Goal: Transaction & Acquisition: Download file/media

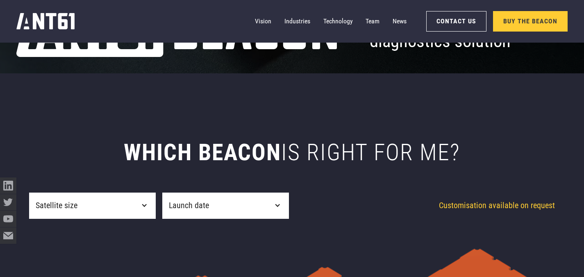
scroll to position [269, 0]
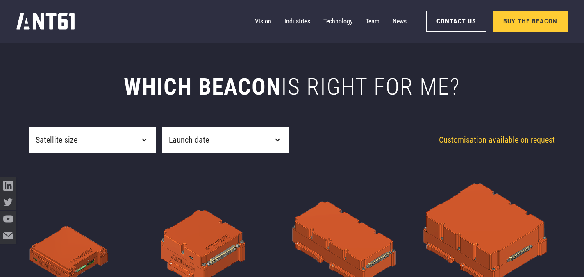
click at [152, 147] on div "Satellite size" at bounding box center [92, 140] width 127 height 26
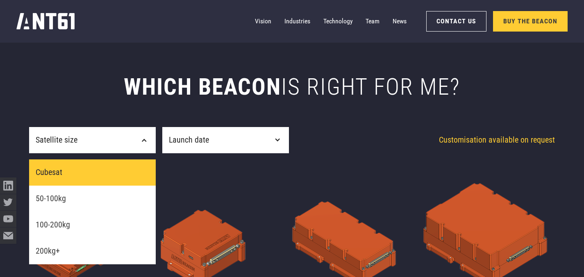
click at [120, 175] on link "Cubesat" at bounding box center [92, 172] width 127 height 26
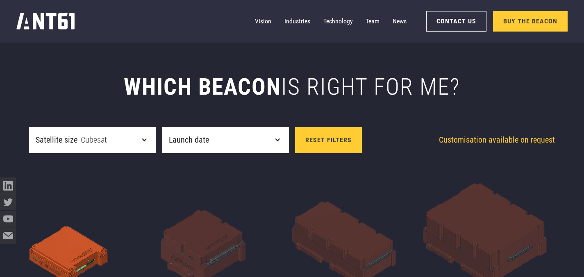
click at [206, 140] on div "Launch date" at bounding box center [189, 140] width 40 height 12
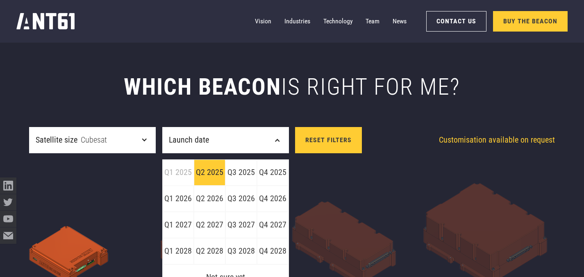
click at [208, 178] on link "Q2 2025" at bounding box center [210, 172] width 32 height 26
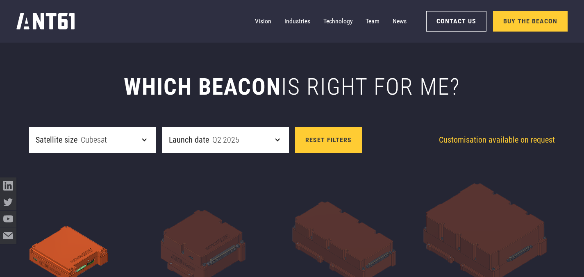
click at [277, 149] on div "Launch date Q2 2025" at bounding box center [225, 140] width 127 height 26
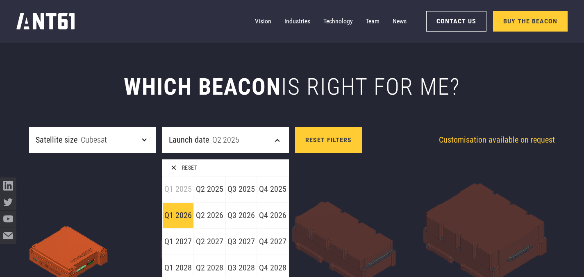
click at [191, 217] on link "Q1 2026" at bounding box center [178, 215] width 32 height 26
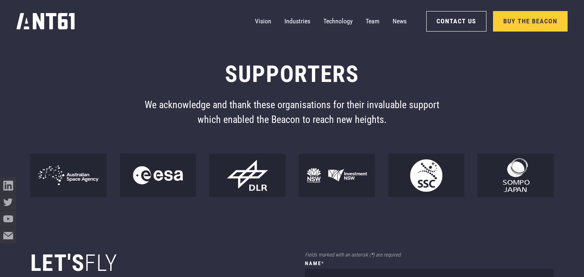
scroll to position [4882, 0]
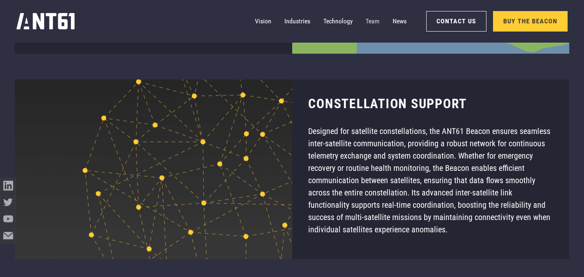
click at [369, 22] on link "Team" at bounding box center [372, 21] width 14 height 16
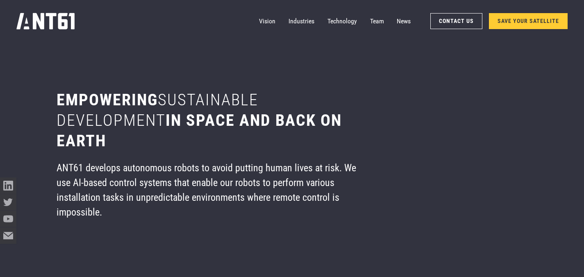
scroll to position [3324, 0]
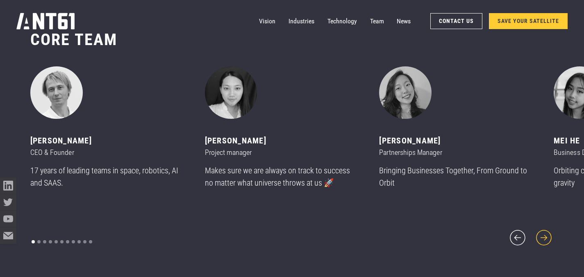
click at [547, 231] on icon "next slide" at bounding box center [543, 237] width 15 height 15
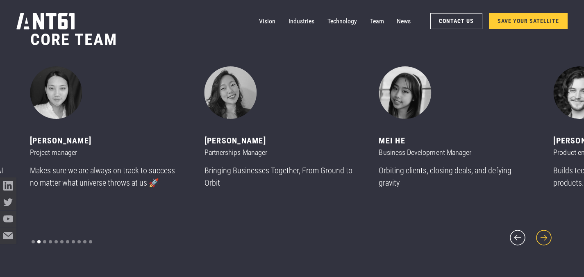
click at [547, 231] on icon "next slide" at bounding box center [543, 237] width 15 height 15
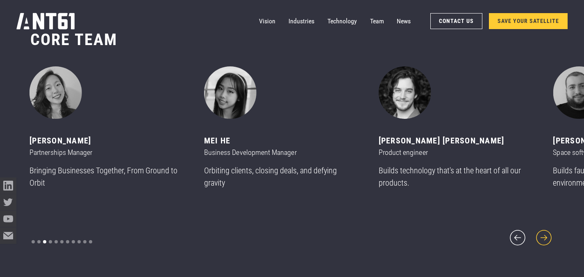
click at [547, 231] on icon "next slide" at bounding box center [543, 237] width 15 height 15
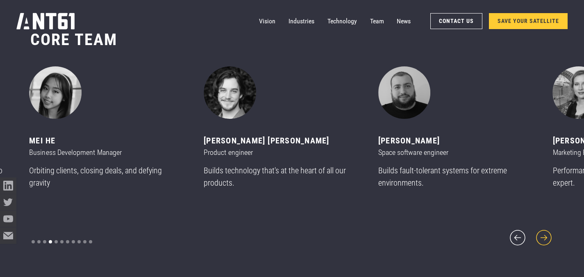
click at [547, 231] on icon "next slide" at bounding box center [543, 237] width 15 height 15
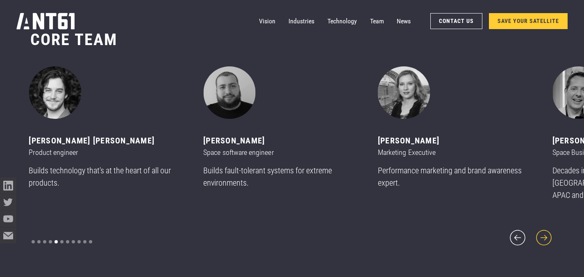
click at [547, 231] on icon "next slide" at bounding box center [543, 237] width 15 height 15
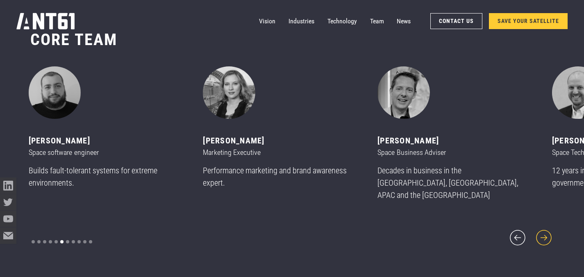
click at [547, 231] on icon "next slide" at bounding box center [543, 237] width 15 height 15
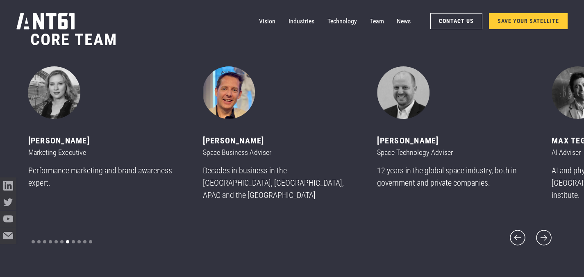
click at [244, 92] on img "8 of 11" at bounding box center [229, 92] width 52 height 52
click at [539, 229] on icon "next slide" at bounding box center [544, 238] width 20 height 20
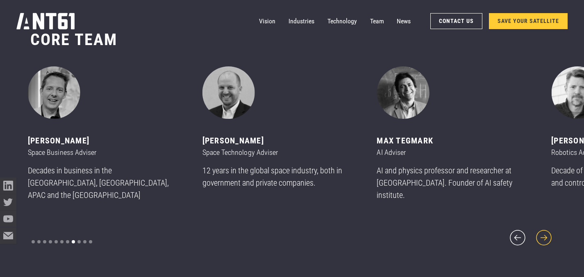
click at [539, 228] on icon "next slide" at bounding box center [544, 238] width 20 height 20
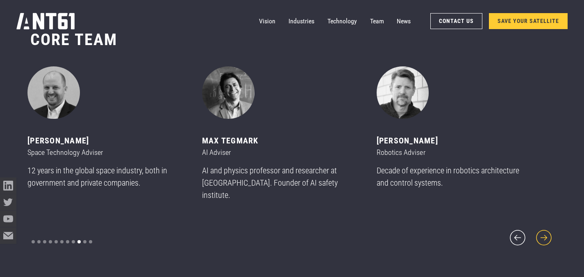
click at [539, 228] on icon "next slide" at bounding box center [544, 238] width 20 height 20
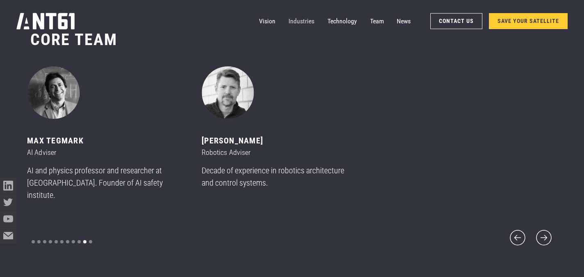
click at [297, 23] on link "Industries" at bounding box center [301, 21] width 26 height 16
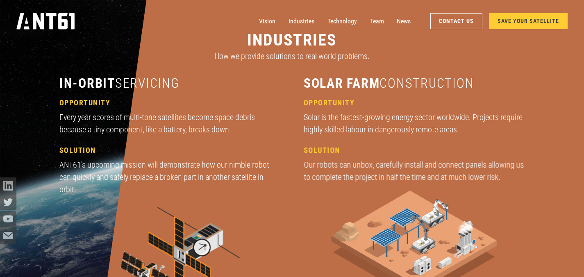
scroll to position [655, 0]
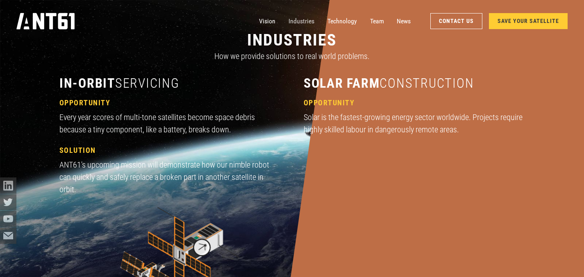
click at [299, 23] on link "Industries" at bounding box center [301, 21] width 26 height 16
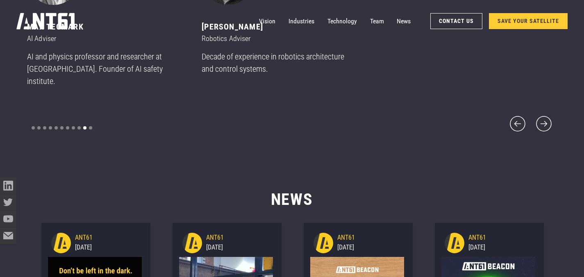
scroll to position [3460, 0]
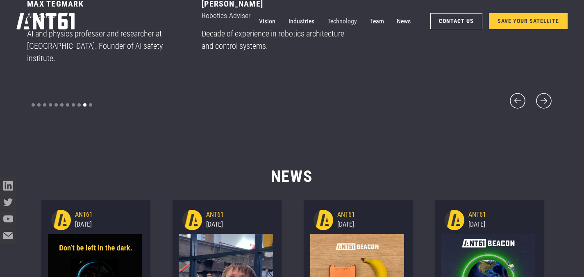
click at [352, 25] on link "Technology" at bounding box center [341, 21] width 29 height 16
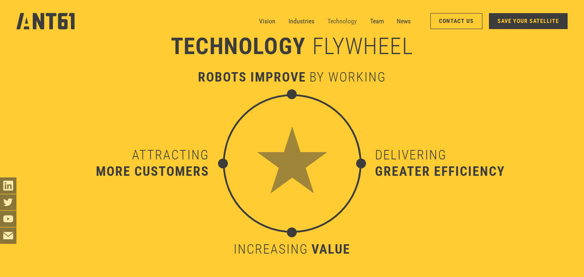
scroll to position [2727, 0]
click at [263, 22] on link "Vision" at bounding box center [267, 21] width 16 height 16
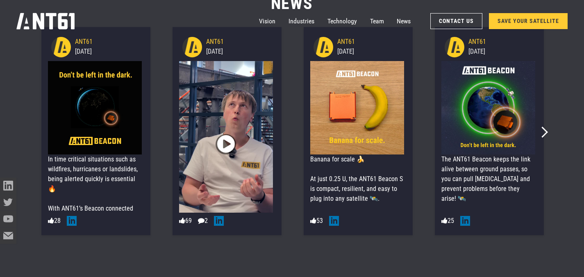
scroll to position [3632, 0]
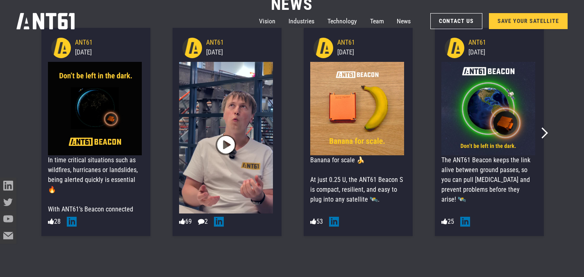
click at [217, 147] on span "" at bounding box center [226, 144] width 18 height 31
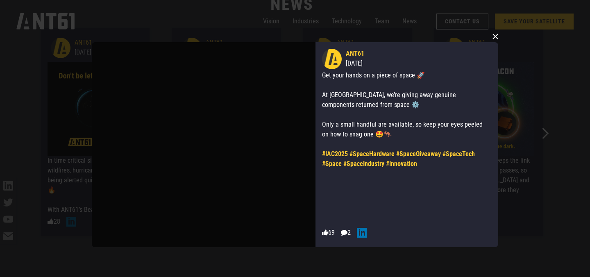
click at [494, 34] on button "×" at bounding box center [495, 36] width 12 height 12
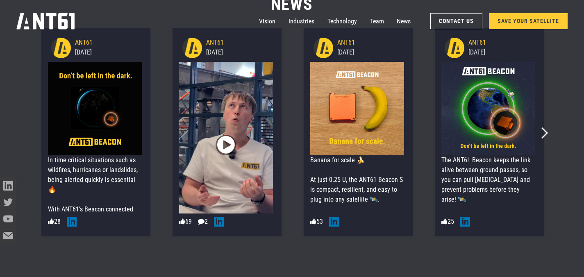
click at [488, 150] on img at bounding box center [488, 109] width 94 height 94
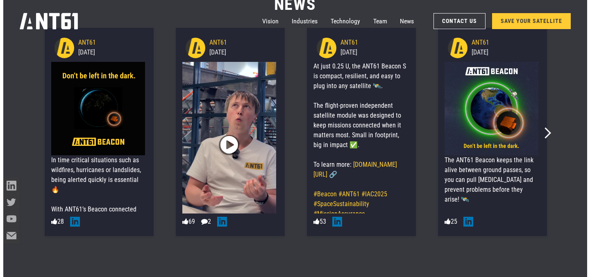
scroll to position [138, 0]
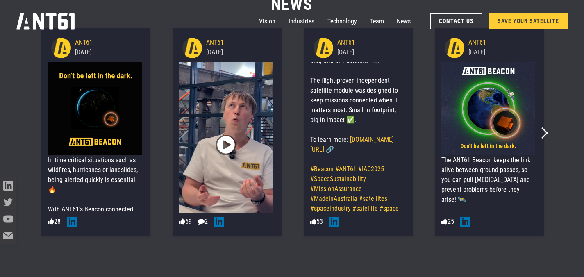
click at [540, 125] on div "Next slide" at bounding box center [539, 130] width 14 height 14
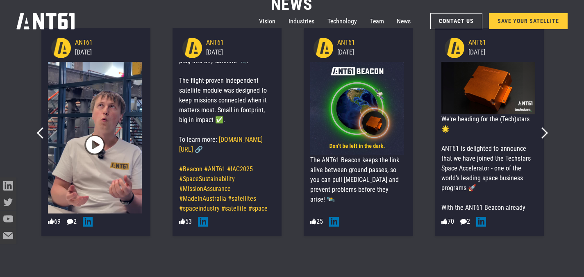
click at [546, 138] on div "ANT61 15/09/2025 We're heading for the (Tech)stars 🌟 ANT61 is delighted to anno…" at bounding box center [489, 132] width 116 height 215
click at [544, 130] on icon "Next slide" at bounding box center [542, 133] width 11 height 11
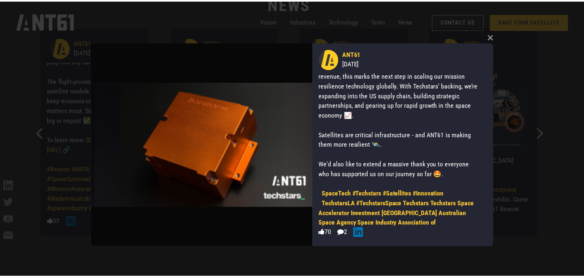
scroll to position [0, 0]
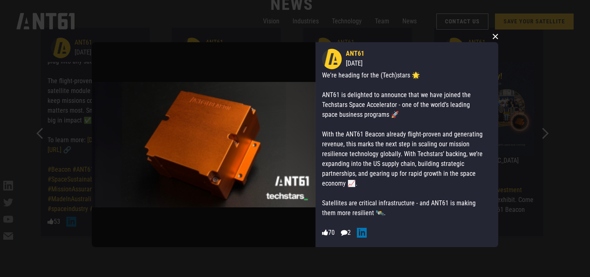
click at [499, 40] on button "×" at bounding box center [495, 36] width 12 height 12
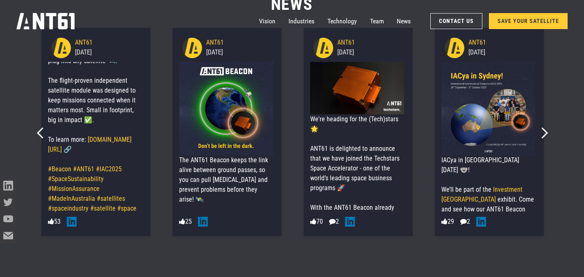
click at [224, 143] on img at bounding box center [226, 109] width 94 height 94
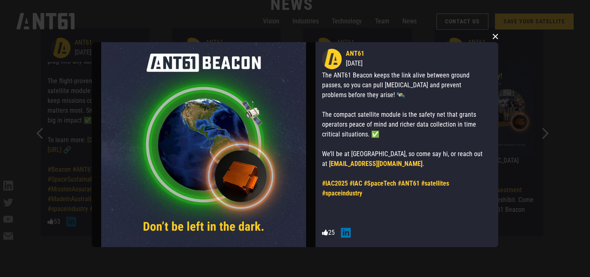
click at [492, 42] on button "×" at bounding box center [495, 36] width 12 height 12
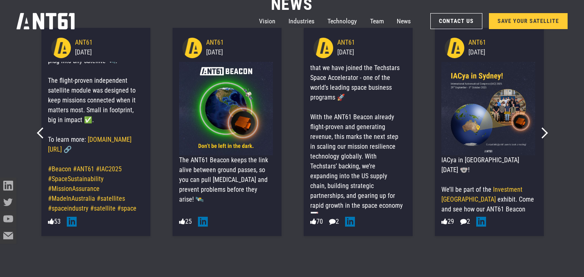
scroll to position [255, 0]
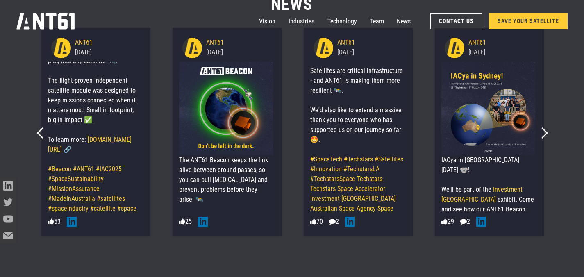
click at [508, 28] on link "SAVE YOUR SATELLITE" at bounding box center [528, 21] width 79 height 16
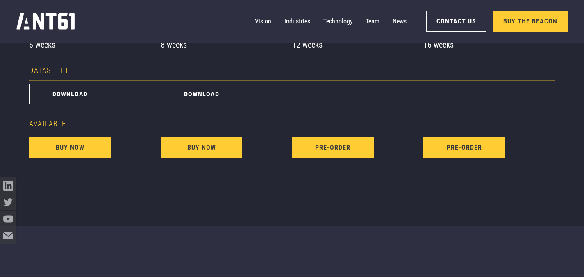
scroll to position [705, 0]
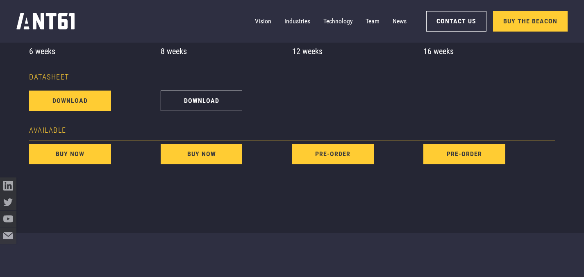
click at [83, 108] on link "download" at bounding box center [70, 101] width 82 height 20
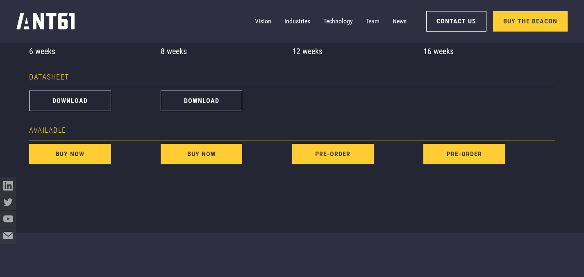
click at [370, 23] on link "Team" at bounding box center [372, 21] width 14 height 16
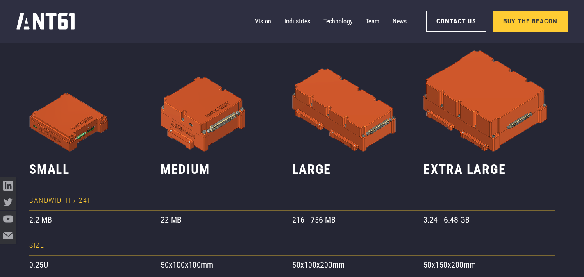
scroll to position [385, 0]
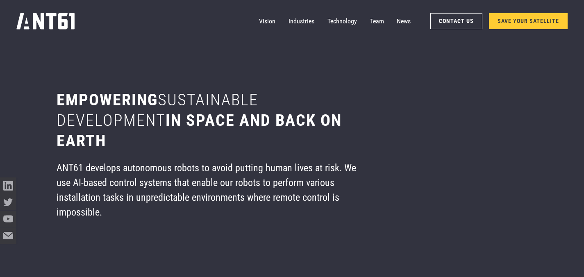
scroll to position [3324, 0]
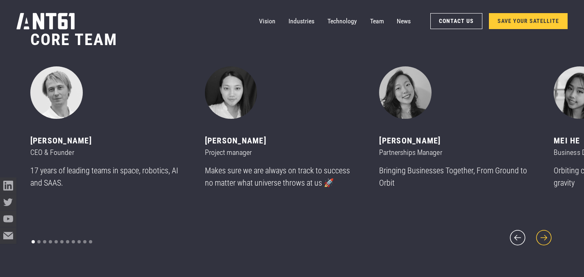
click at [541, 228] on icon "next slide" at bounding box center [544, 238] width 20 height 20
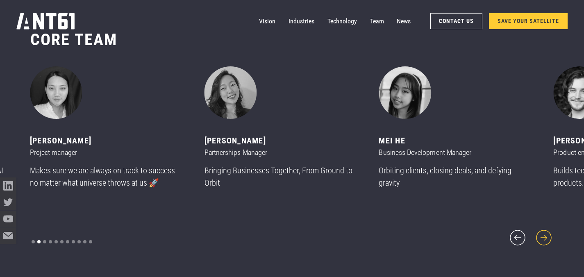
click at [541, 228] on icon "next slide" at bounding box center [544, 238] width 20 height 20
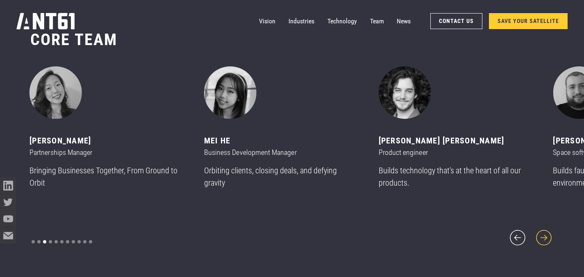
click at [541, 228] on icon "next slide" at bounding box center [544, 238] width 20 height 20
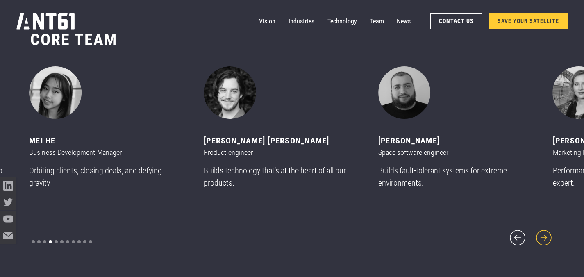
click at [541, 228] on icon "next slide" at bounding box center [544, 238] width 20 height 20
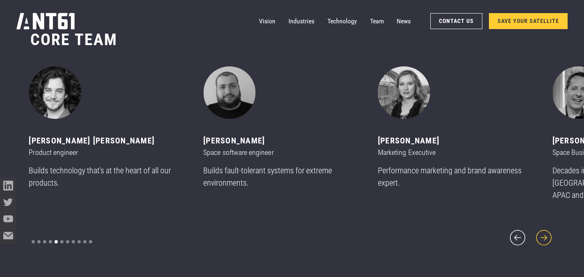
click at [541, 228] on icon "next slide" at bounding box center [544, 238] width 20 height 20
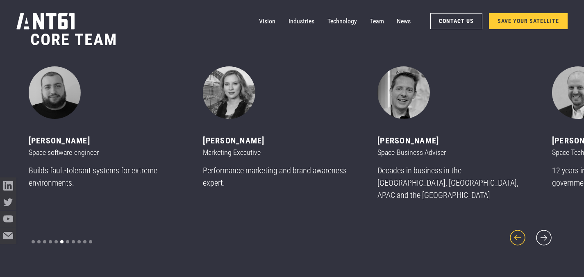
click at [516, 233] on icon "previous slide" at bounding box center [517, 237] width 15 height 15
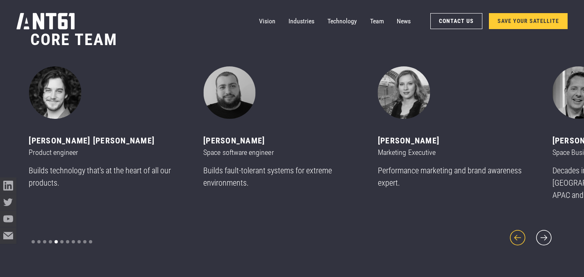
click at [516, 233] on icon "previous slide" at bounding box center [517, 237] width 15 height 15
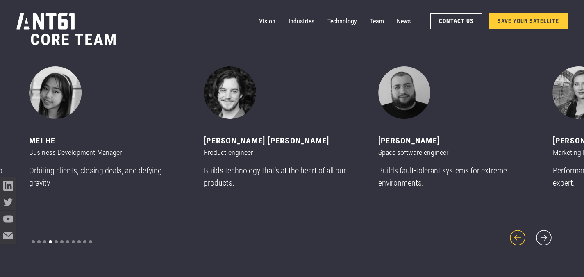
click at [516, 233] on icon "previous slide" at bounding box center [517, 237] width 15 height 15
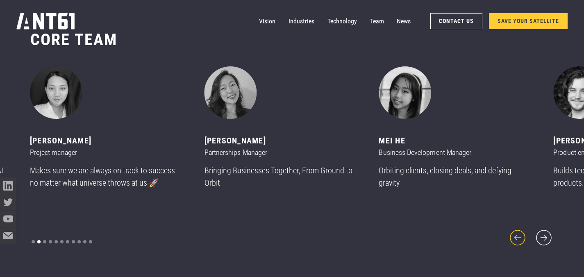
click at [516, 233] on icon "previous slide" at bounding box center [517, 237] width 15 height 15
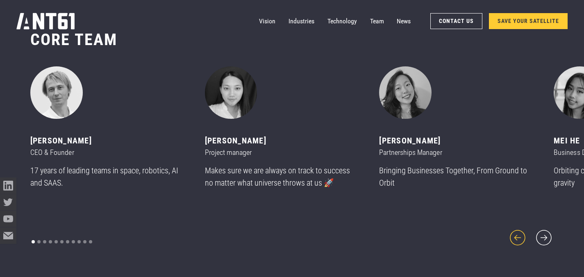
click at [516, 233] on icon "previous slide" at bounding box center [517, 237] width 15 height 15
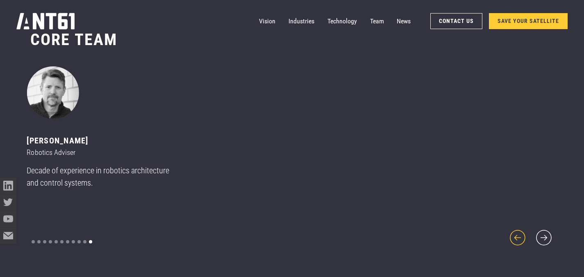
click at [516, 233] on icon "previous slide" at bounding box center [517, 237] width 15 height 15
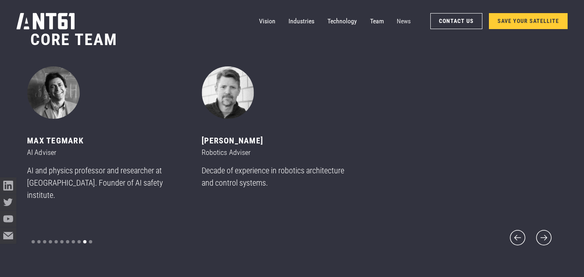
click at [399, 24] on link "News" at bounding box center [404, 21] width 14 height 16
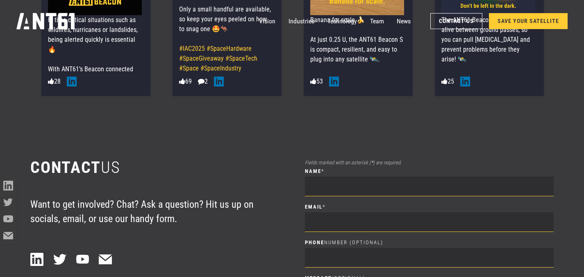
scroll to position [3927, 0]
